Goal: Task Accomplishment & Management: Manage account settings

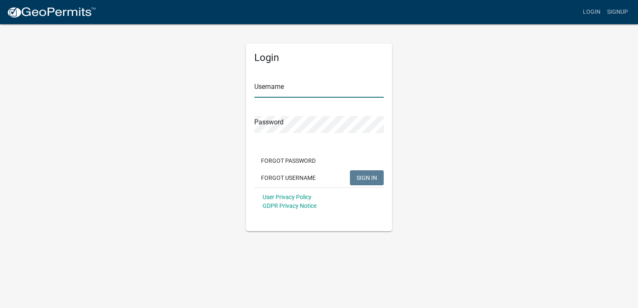
type input "RGILLHAM2"
click at [361, 177] on span "SIGN IN" at bounding box center [366, 177] width 20 height 7
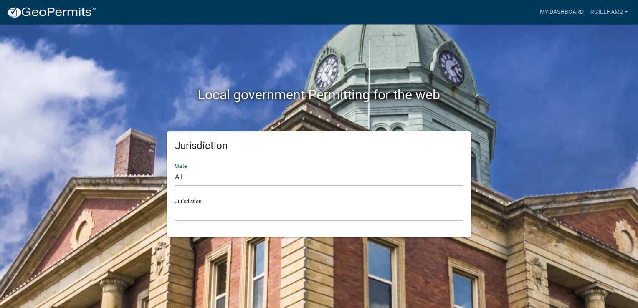
click at [179, 176] on select "All [US_STATE] [US_STATE] [US_STATE] [US_STATE] [US_STATE] [US_STATE] [US_STATE…" at bounding box center [319, 177] width 288 height 17
select select "[US_STATE]"
click at [175, 169] on select "All [US_STATE] [US_STATE] [US_STATE] [US_STATE] [US_STATE] [US_STATE] [US_STATE…" at bounding box center [319, 177] width 288 height 17
drag, startPoint x: 181, startPoint y: 185, endPoint x: 185, endPoint y: 215, distance: 29.9
click at [185, 215] on select "[GEOGRAPHIC_DATA], [US_STATE][PERSON_NAME][GEOGRAPHIC_DATA], [US_STATE][PERSON_…" at bounding box center [319, 212] width 288 height 17
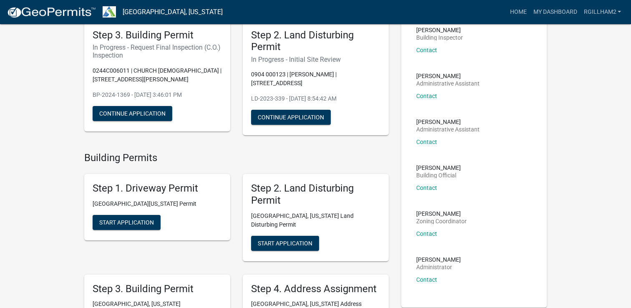
scroll to position [83, 0]
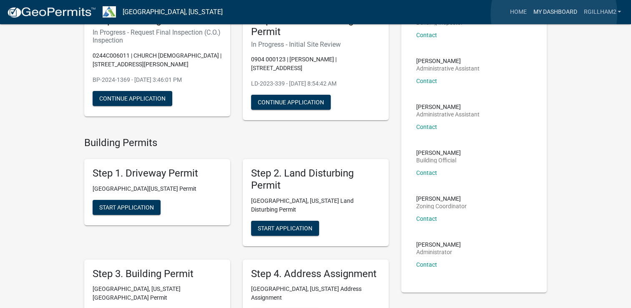
click at [554, 14] on link "My Dashboard" at bounding box center [555, 12] width 50 height 16
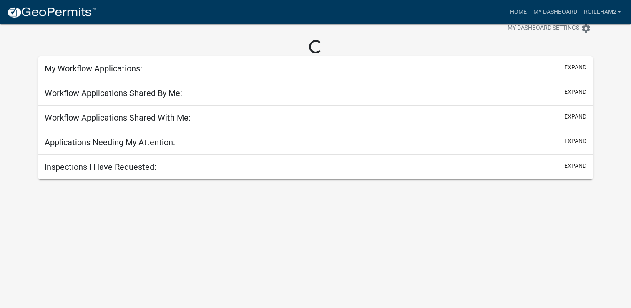
scroll to position [108, 0]
